Goal: Task Accomplishment & Management: Manage account settings

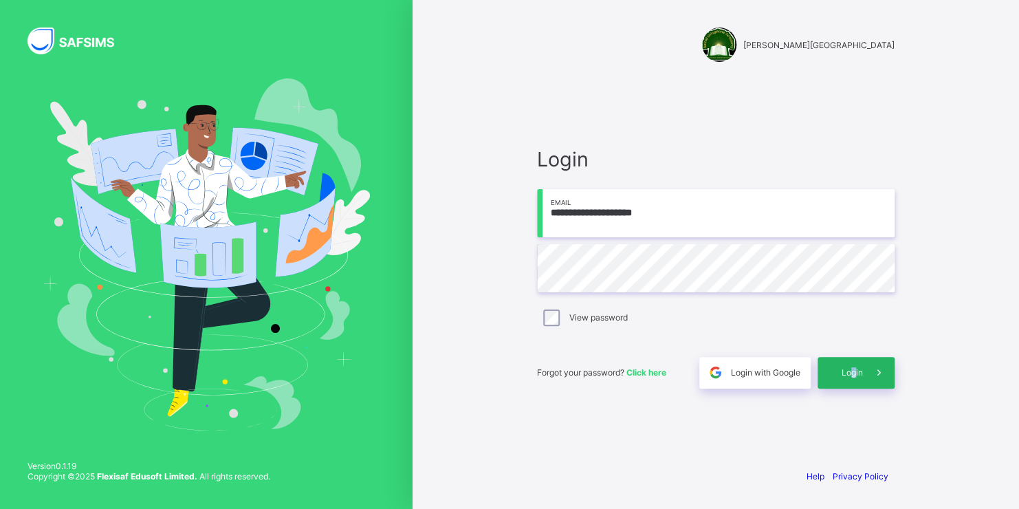
click at [853, 368] on span "Login" at bounding box center [852, 372] width 21 height 10
click at [658, 371] on span "Click here" at bounding box center [646, 372] width 40 height 10
click at [567, 223] on input "email" at bounding box center [716, 213] width 358 height 48
type input "**********"
click at [847, 374] on span "Login" at bounding box center [852, 372] width 21 height 10
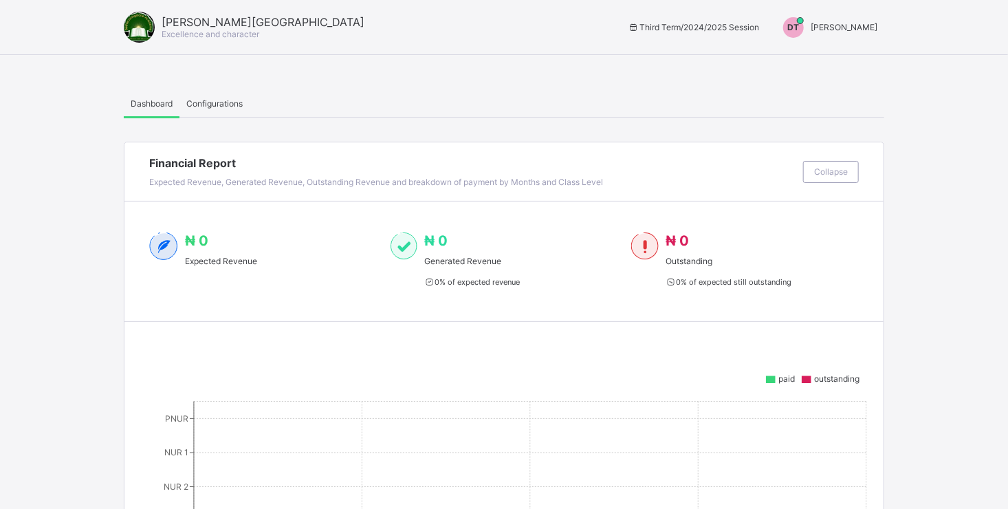
click at [811, 25] on span "[PERSON_NAME]" at bounding box center [844, 27] width 67 height 10
click at [211, 100] on span "Configurations" at bounding box center [214, 103] width 56 height 10
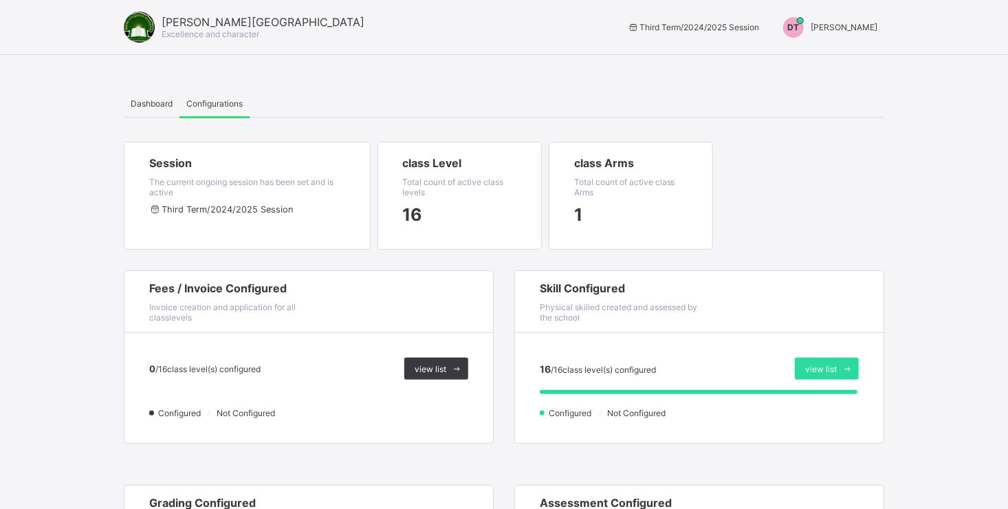
click at [839, 23] on span "[PERSON_NAME]" at bounding box center [844, 27] width 67 height 10
click at [835, 60] on span "Switch to Admin View" at bounding box center [826, 59] width 105 height 16
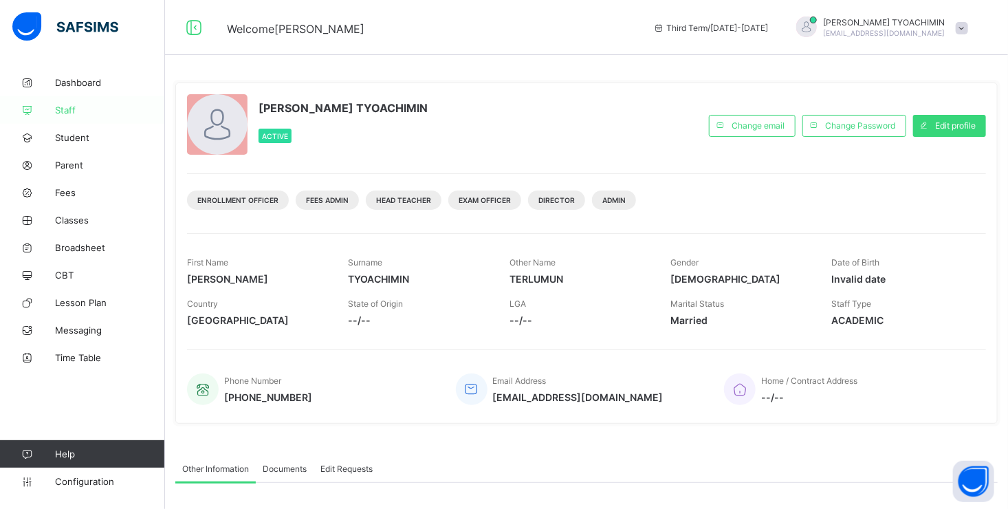
click at [72, 109] on span "Staff" at bounding box center [110, 110] width 110 height 11
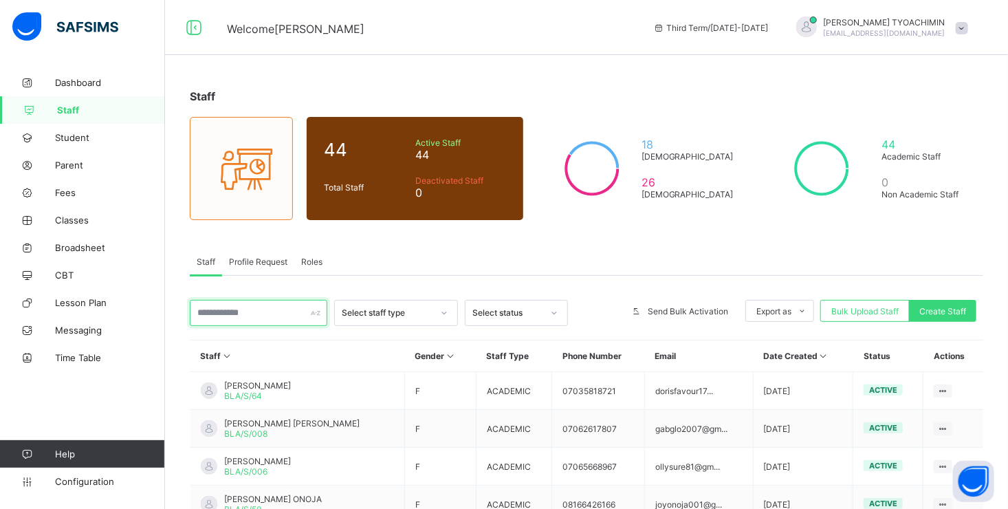
click at [307, 309] on input "text" at bounding box center [259, 313] width 138 height 26
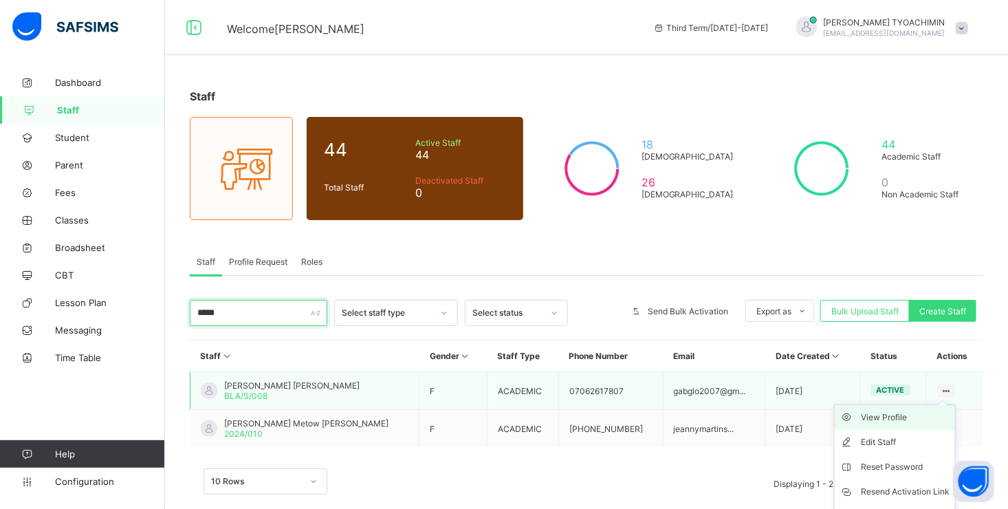
type input "*****"
click at [890, 417] on div "View Profile" at bounding box center [905, 417] width 89 height 14
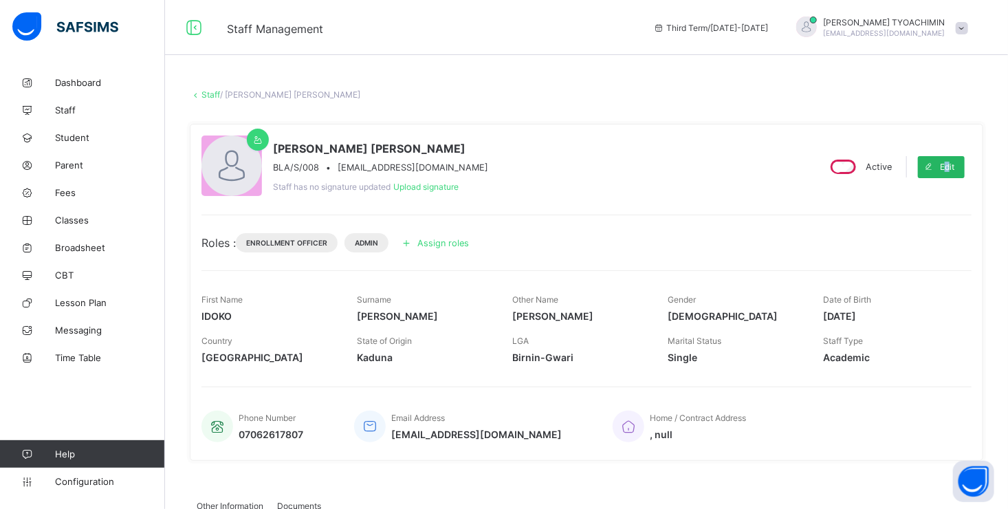
click at [954, 164] on span "Edit" at bounding box center [947, 167] width 14 height 10
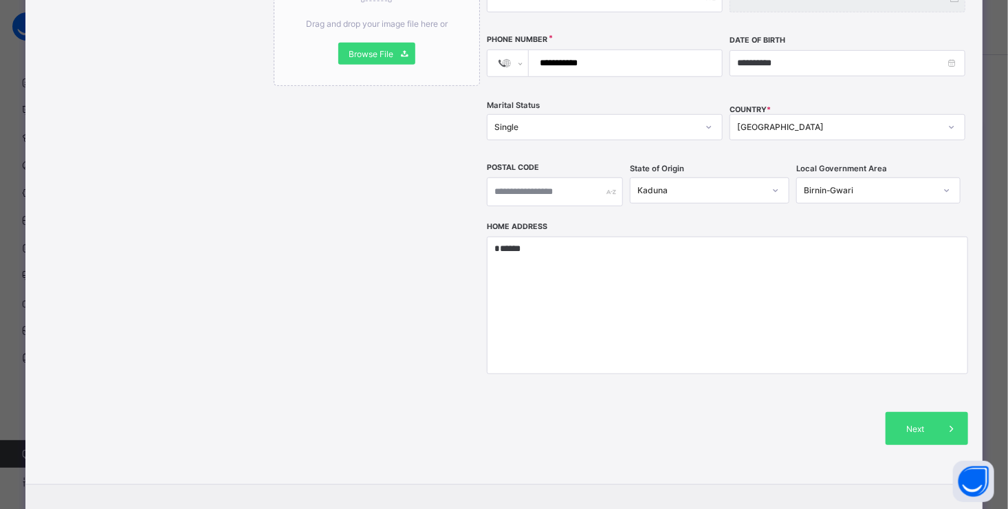
scroll to position [413, 0]
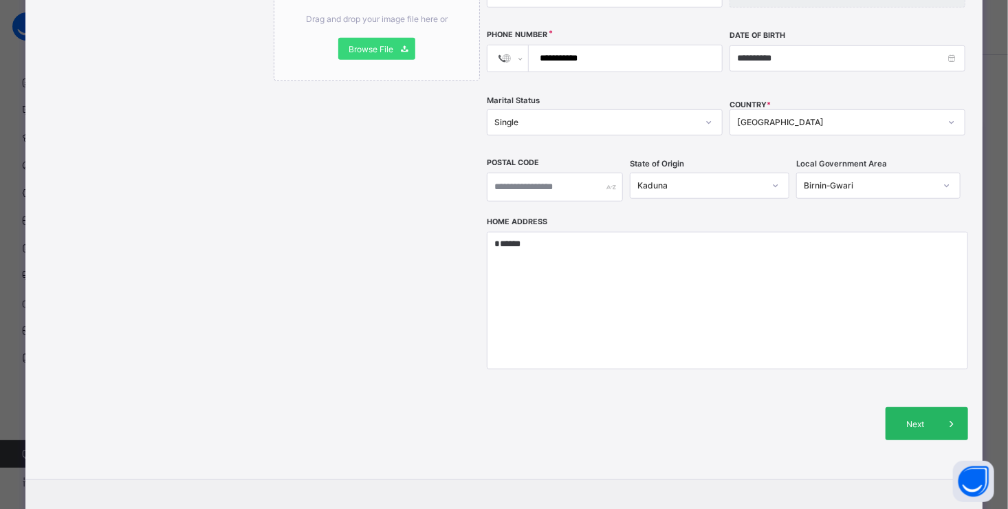
click at [944, 417] on icon at bounding box center [951, 424] width 15 height 14
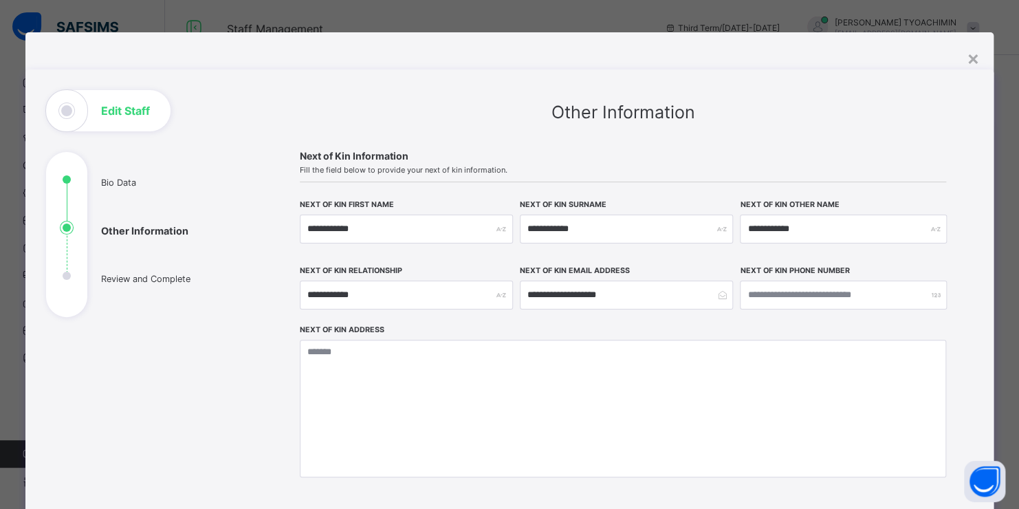
scroll to position [0, 0]
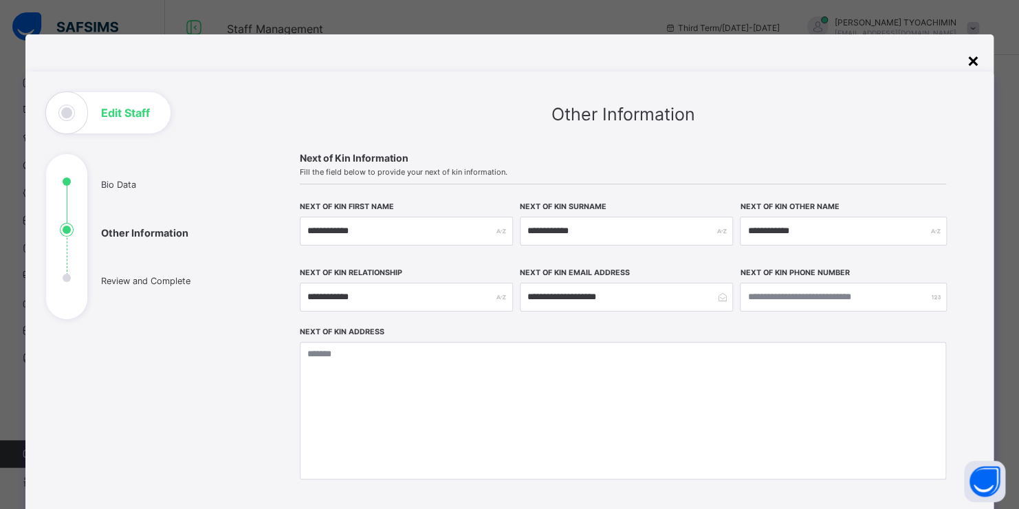
click at [972, 58] on div "×" at bounding box center [973, 59] width 13 height 23
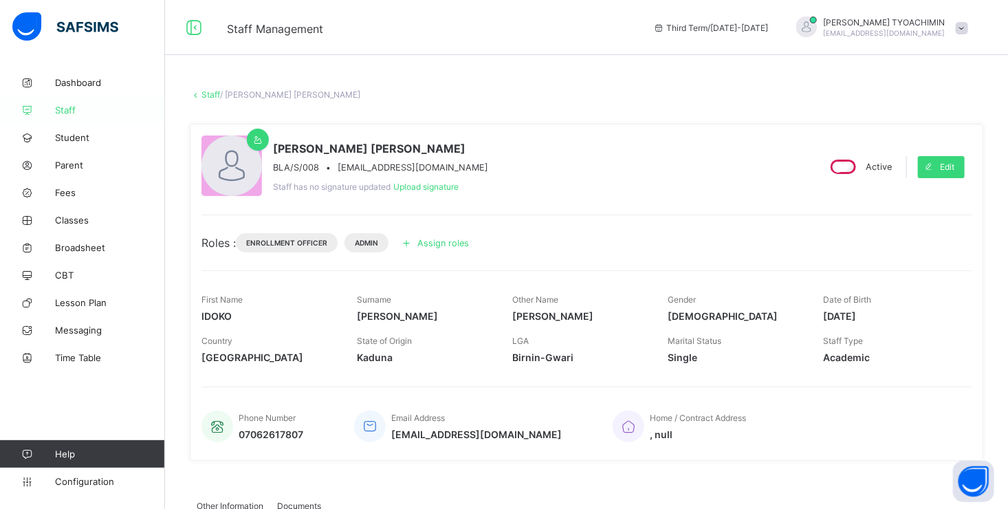
click at [69, 109] on span "Staff" at bounding box center [110, 110] width 110 height 11
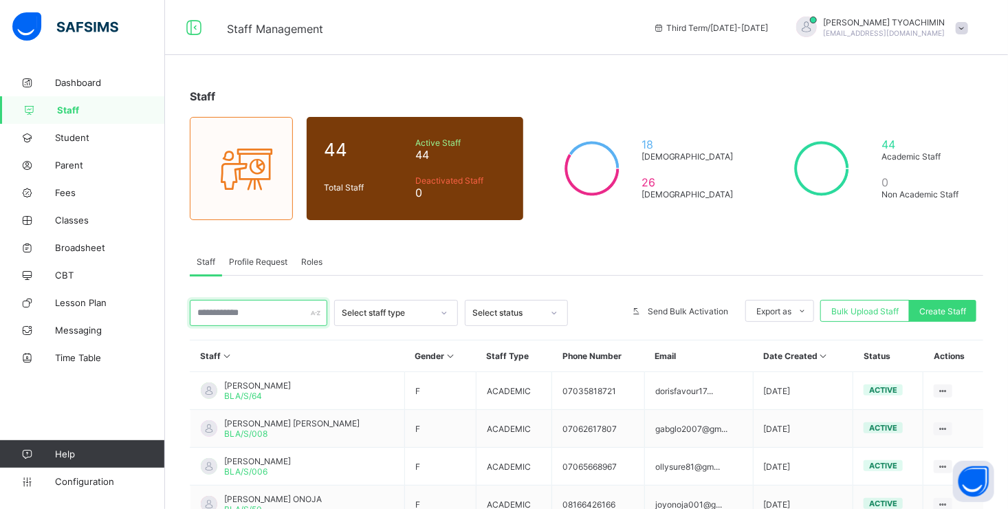
click at [256, 311] on input "text" at bounding box center [259, 313] width 138 height 26
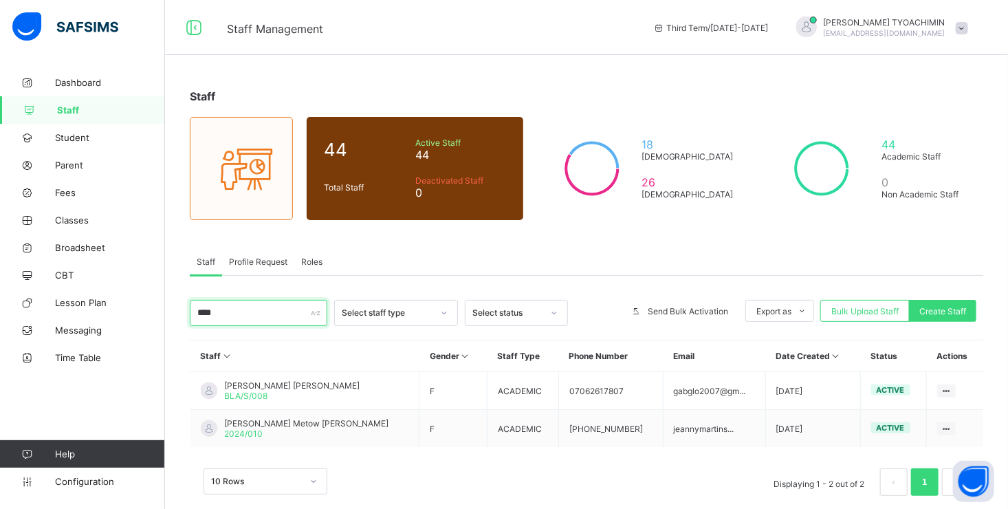
type input "*****"
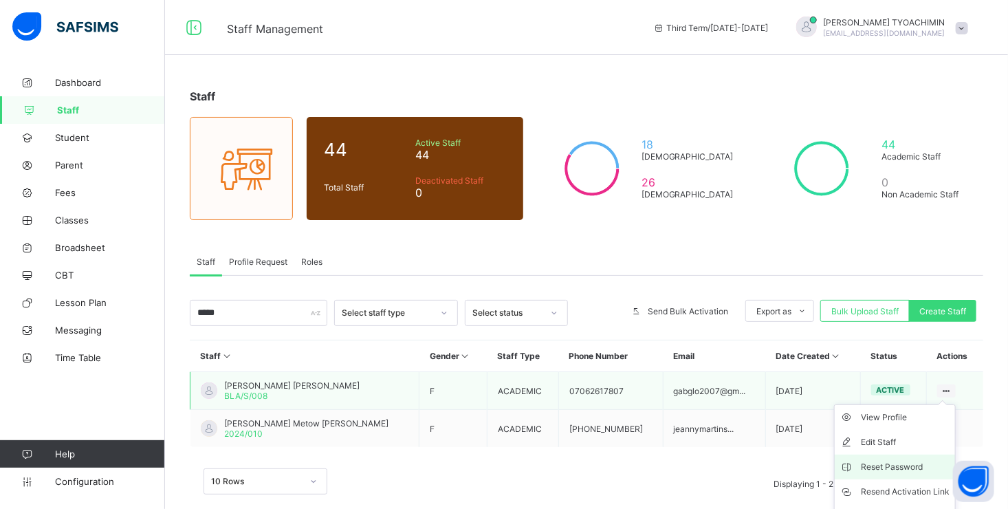
click at [911, 463] on div "Reset Password" at bounding box center [905, 467] width 89 height 14
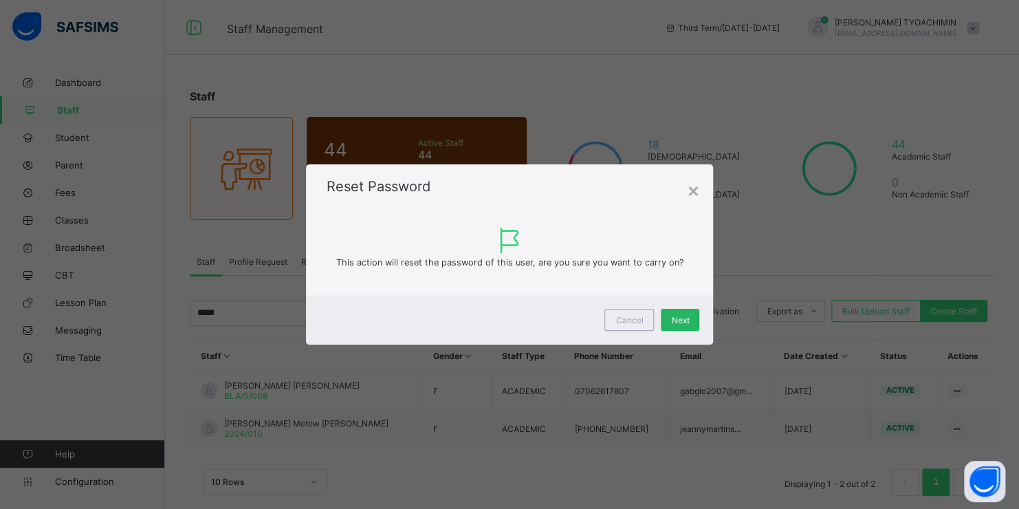
click at [677, 322] on span "Next" at bounding box center [680, 320] width 18 height 10
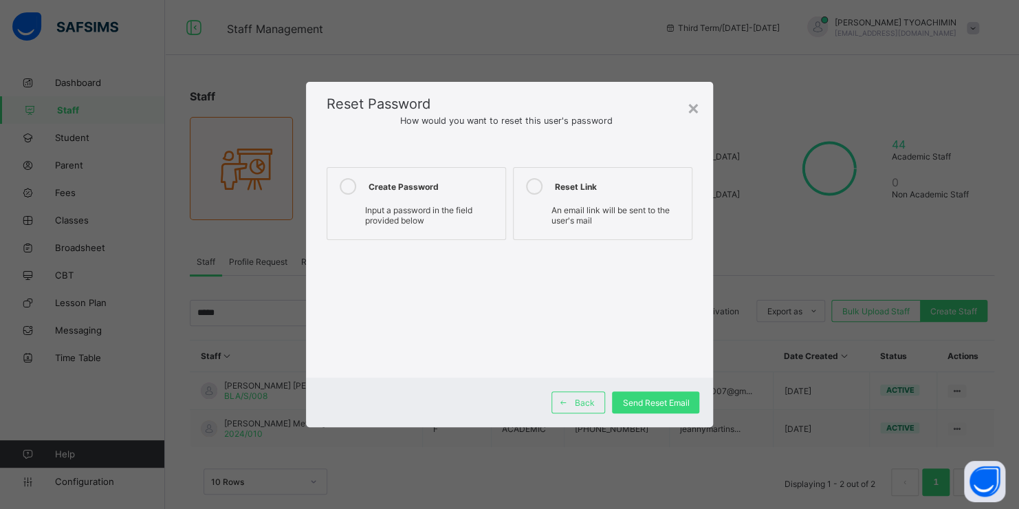
click at [347, 184] on icon at bounding box center [348, 186] width 17 height 17
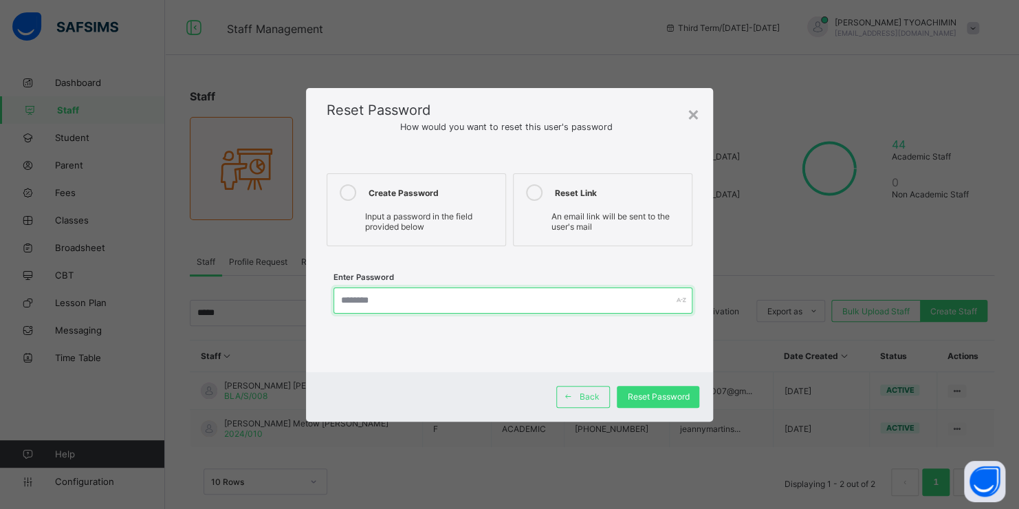
click at [395, 297] on input "text" at bounding box center [513, 300] width 360 height 26
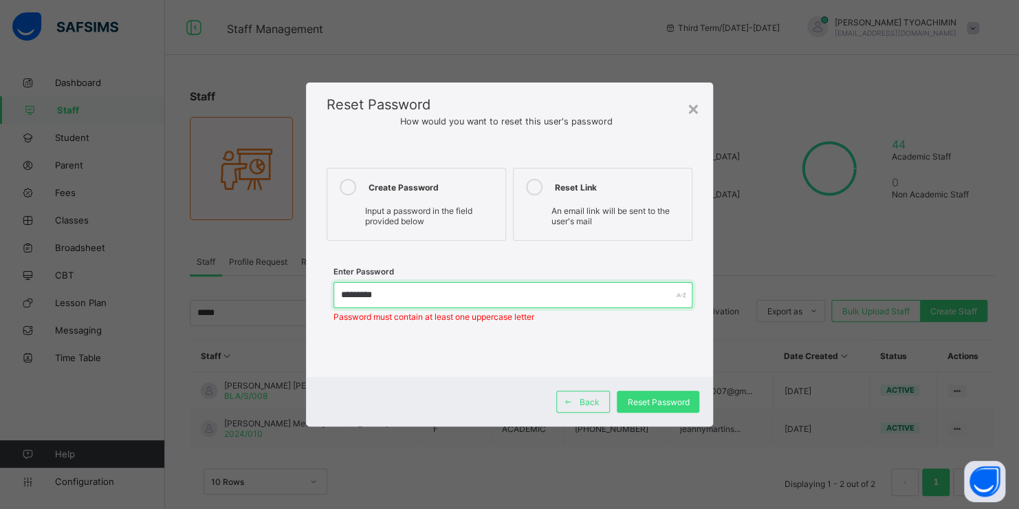
click at [353, 296] on input "*********" at bounding box center [513, 295] width 360 height 26
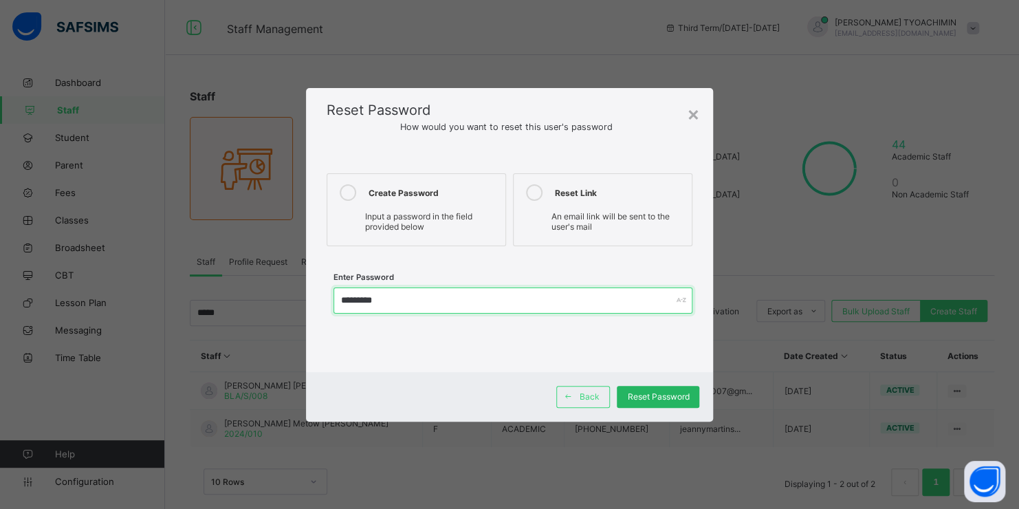
type input "*********"
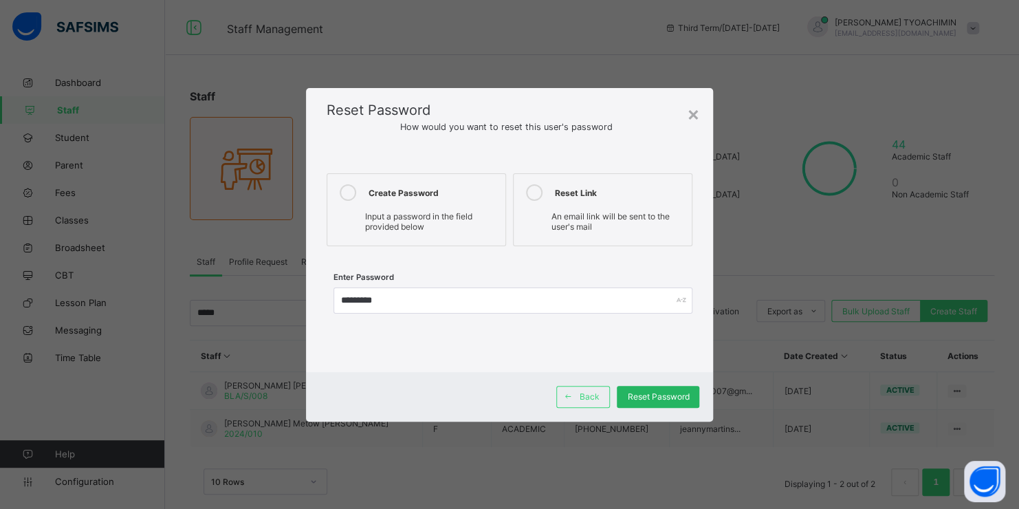
click at [659, 396] on span "Reset Password" at bounding box center [658, 396] width 62 height 10
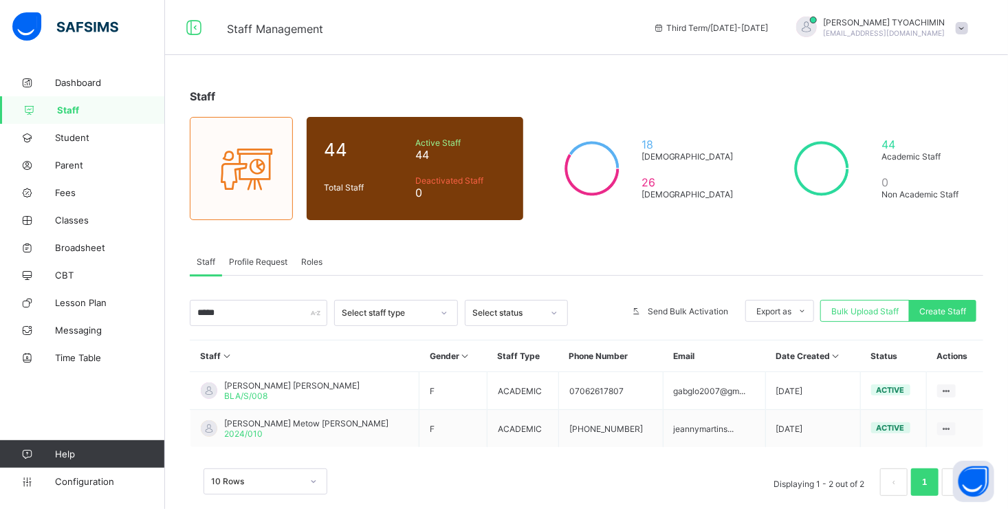
click at [890, 22] on span "[PERSON_NAME]" at bounding box center [885, 22] width 122 height 10
click at [905, 186] on span "Logout" at bounding box center [912, 186] width 111 height 16
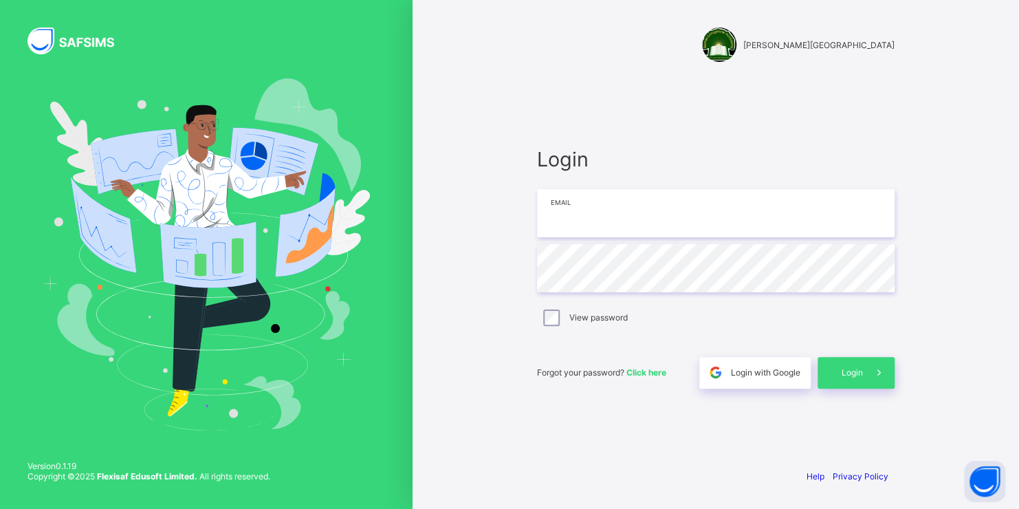
click at [613, 219] on input "email" at bounding box center [716, 213] width 358 height 48
type input "**********"
click at [859, 371] on span "Login" at bounding box center [852, 372] width 21 height 10
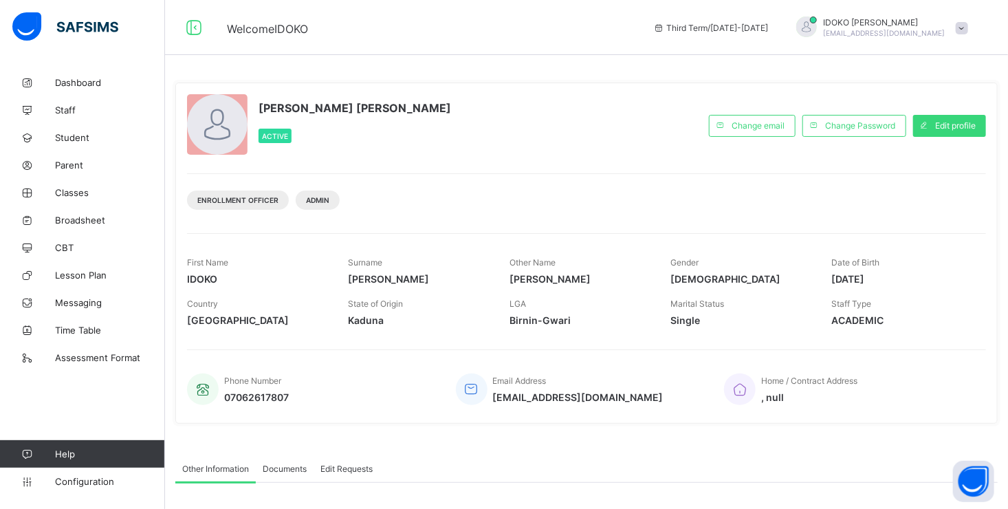
click at [968, 25] on span at bounding box center [962, 28] width 12 height 12
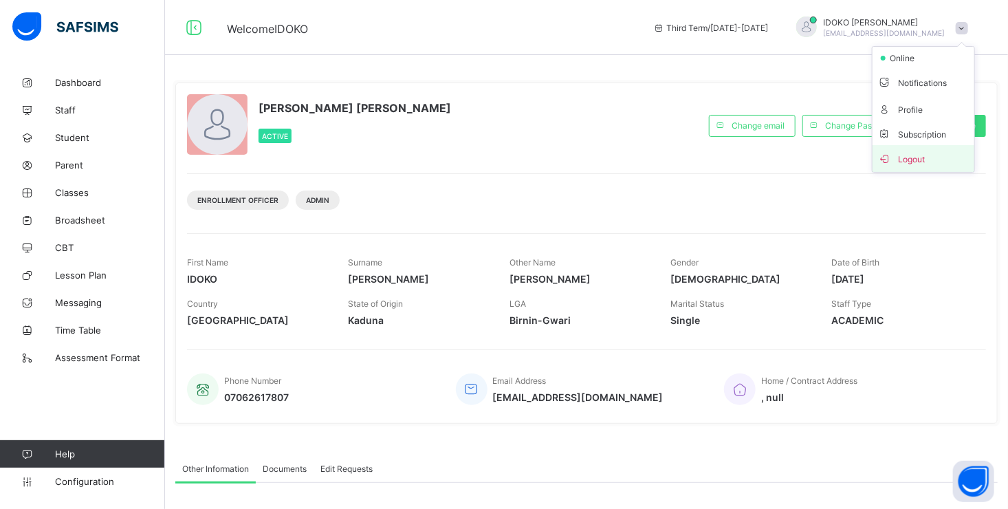
click at [916, 158] on span "Logout" at bounding box center [923, 159] width 91 height 16
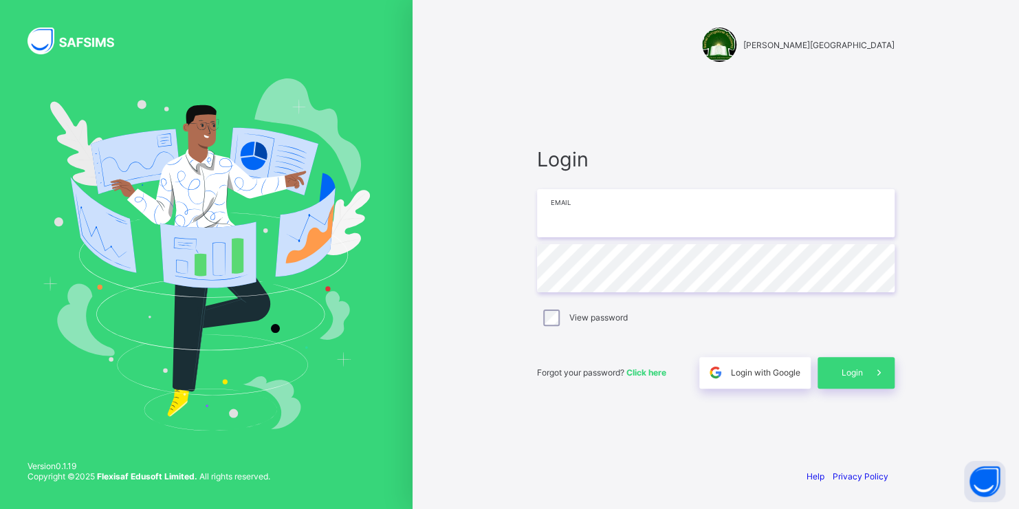
click at [663, 198] on input "email" at bounding box center [716, 213] width 358 height 48
type input "**********"
click at [854, 369] on span "Login" at bounding box center [852, 372] width 21 height 10
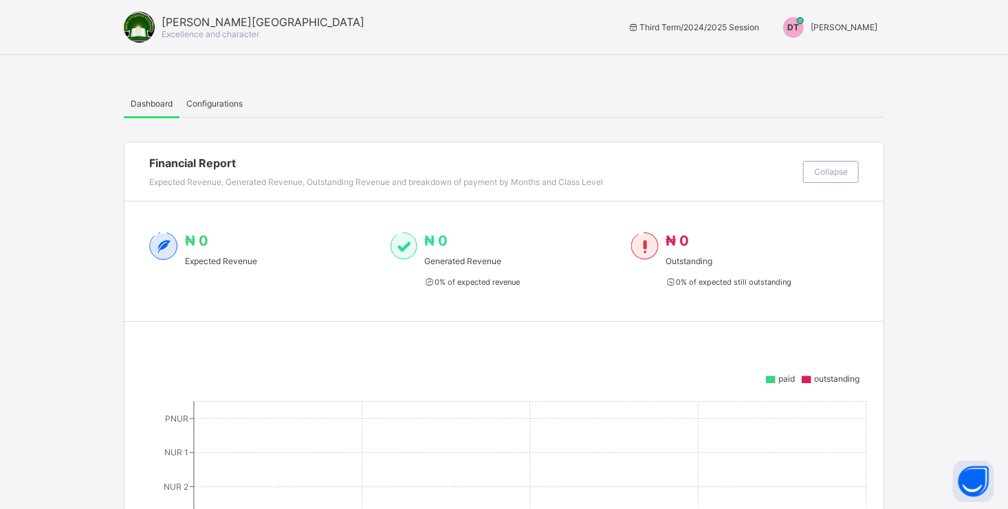
click at [834, 26] on span "[PERSON_NAME]" at bounding box center [844, 27] width 67 height 10
click at [833, 56] on span "Switch to Admin View" at bounding box center [826, 59] width 105 height 16
